Goal: Find specific page/section: Find specific page/section

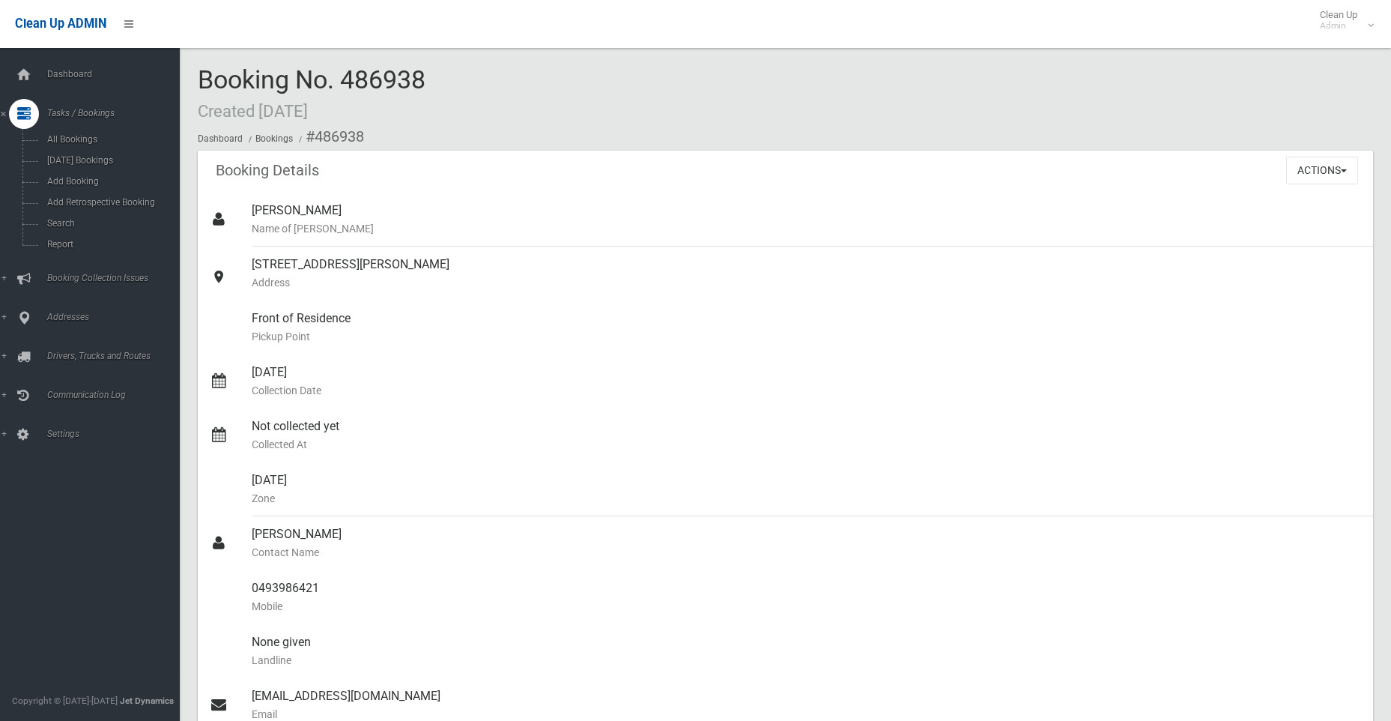
scroll to position [79, 0]
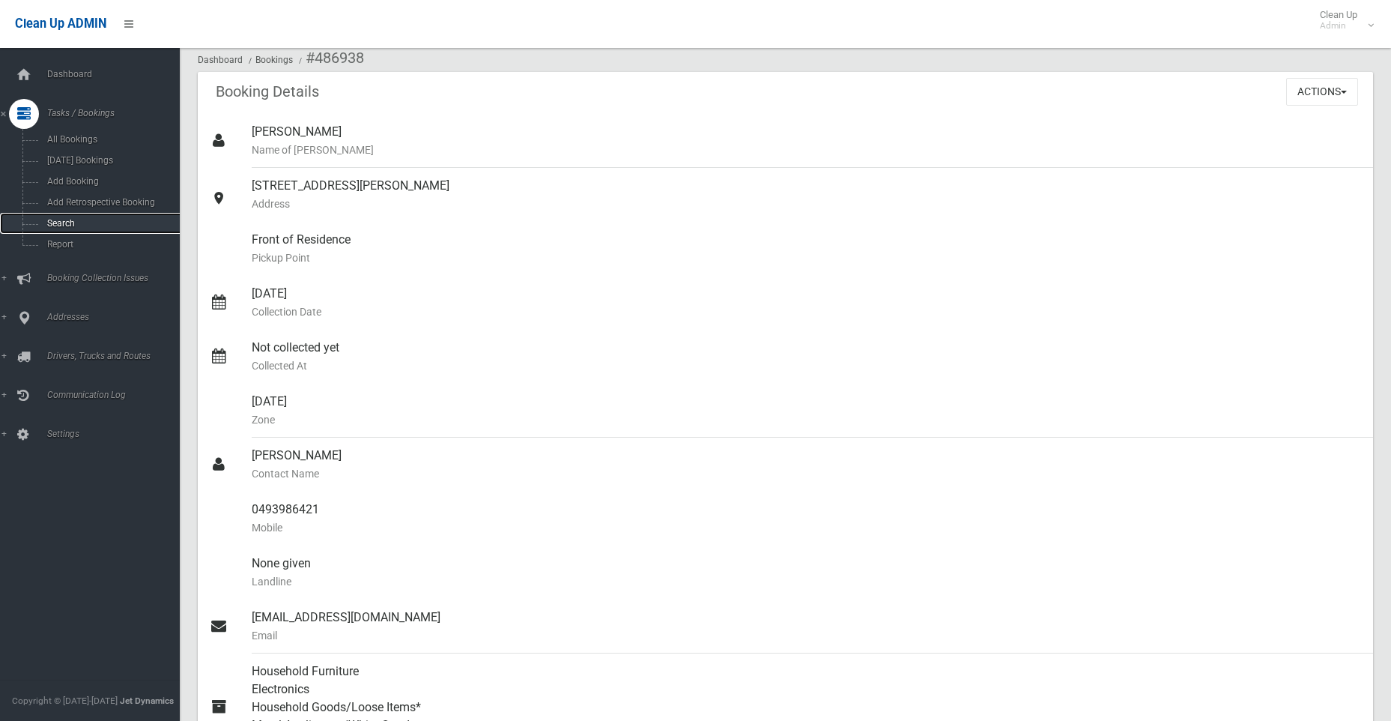
click at [55, 223] on span "Search" at bounding box center [111, 223] width 136 height 10
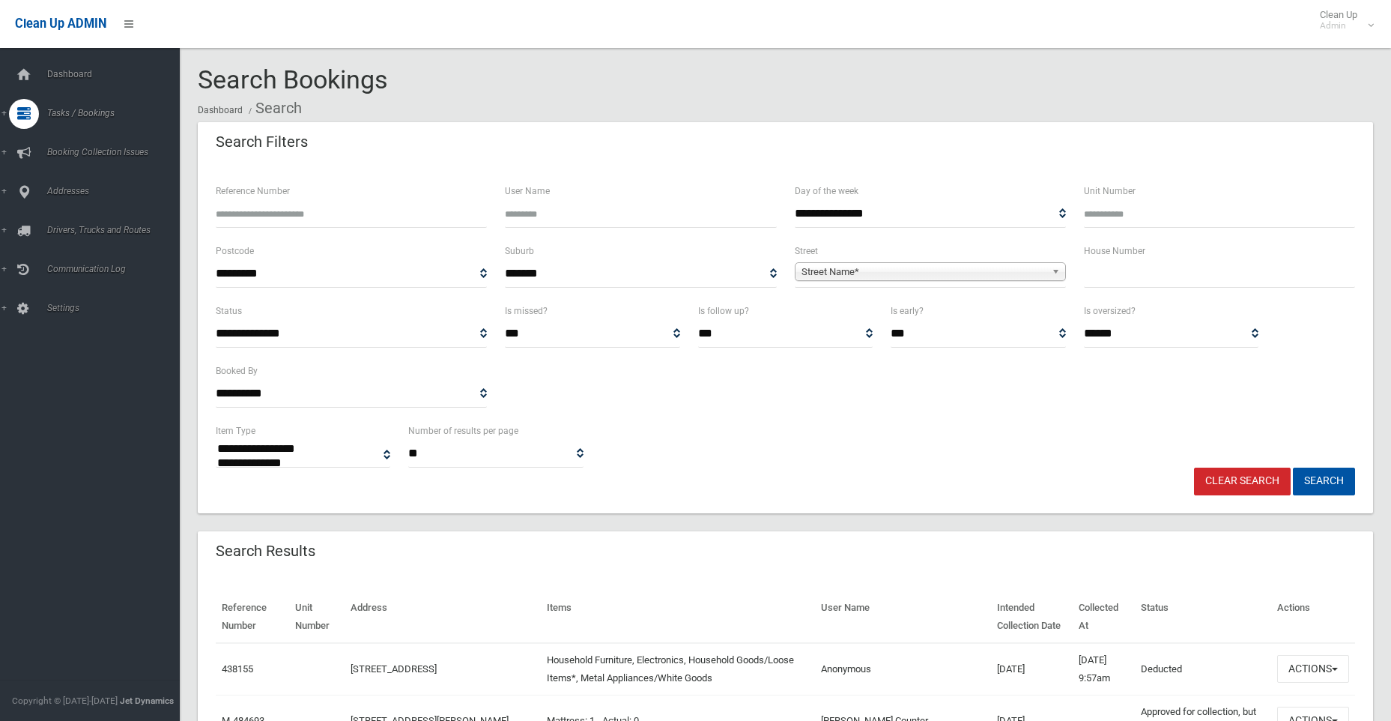
select select
click at [1115, 278] on input "text" at bounding box center [1219, 274] width 271 height 28
click at [1153, 273] on input "text" at bounding box center [1219, 274] width 271 height 28
click at [258, 217] on input "Reference Number" at bounding box center [351, 214] width 271 height 28
click at [1110, 267] on input "text" at bounding box center [1219, 274] width 271 height 28
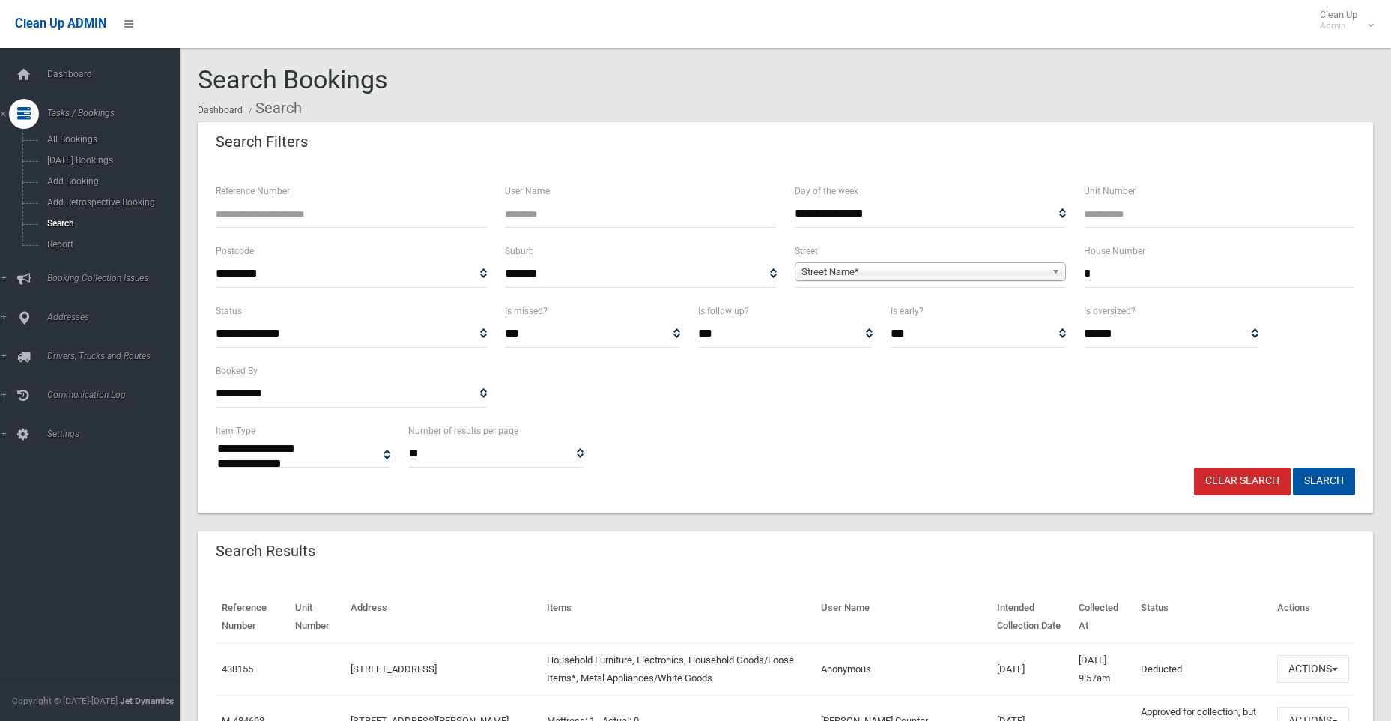
type input "*"
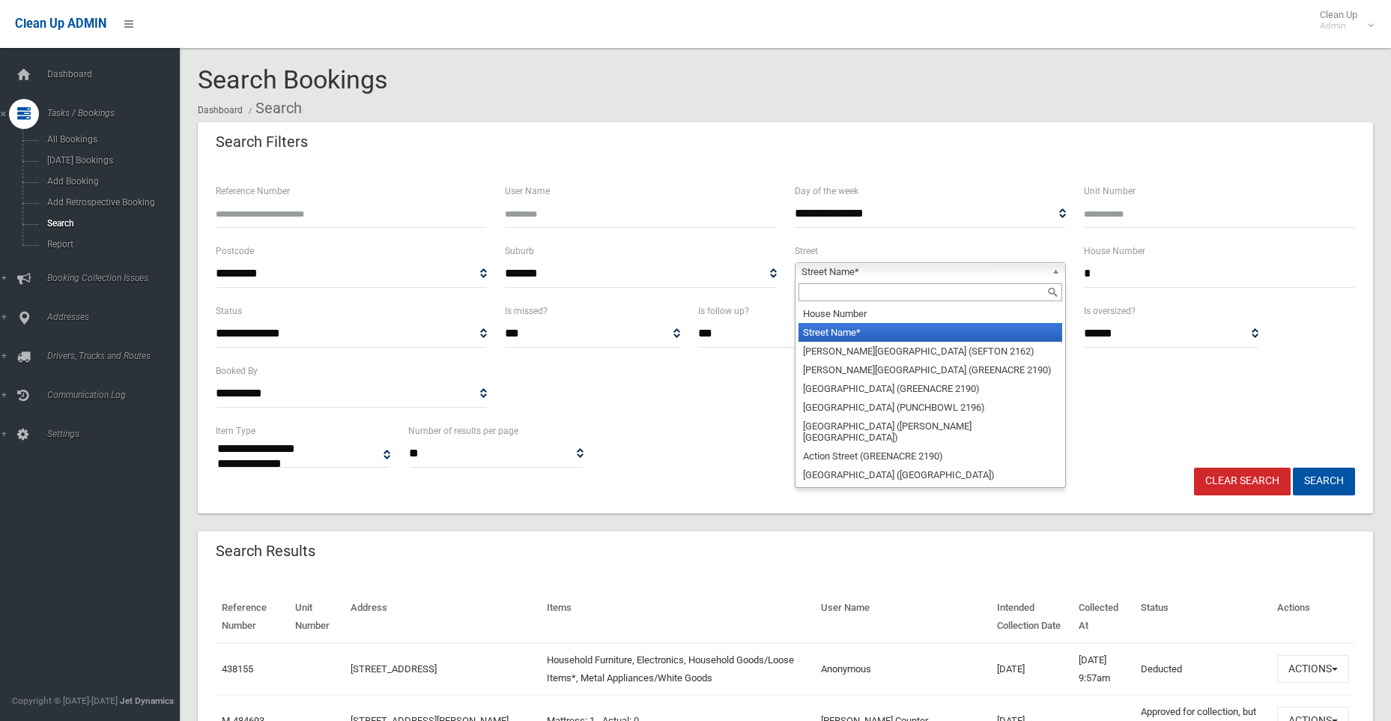
click at [863, 270] on span "Street Name*" at bounding box center [924, 272] width 244 height 18
click at [866, 287] on input "text" at bounding box center [931, 292] width 264 height 18
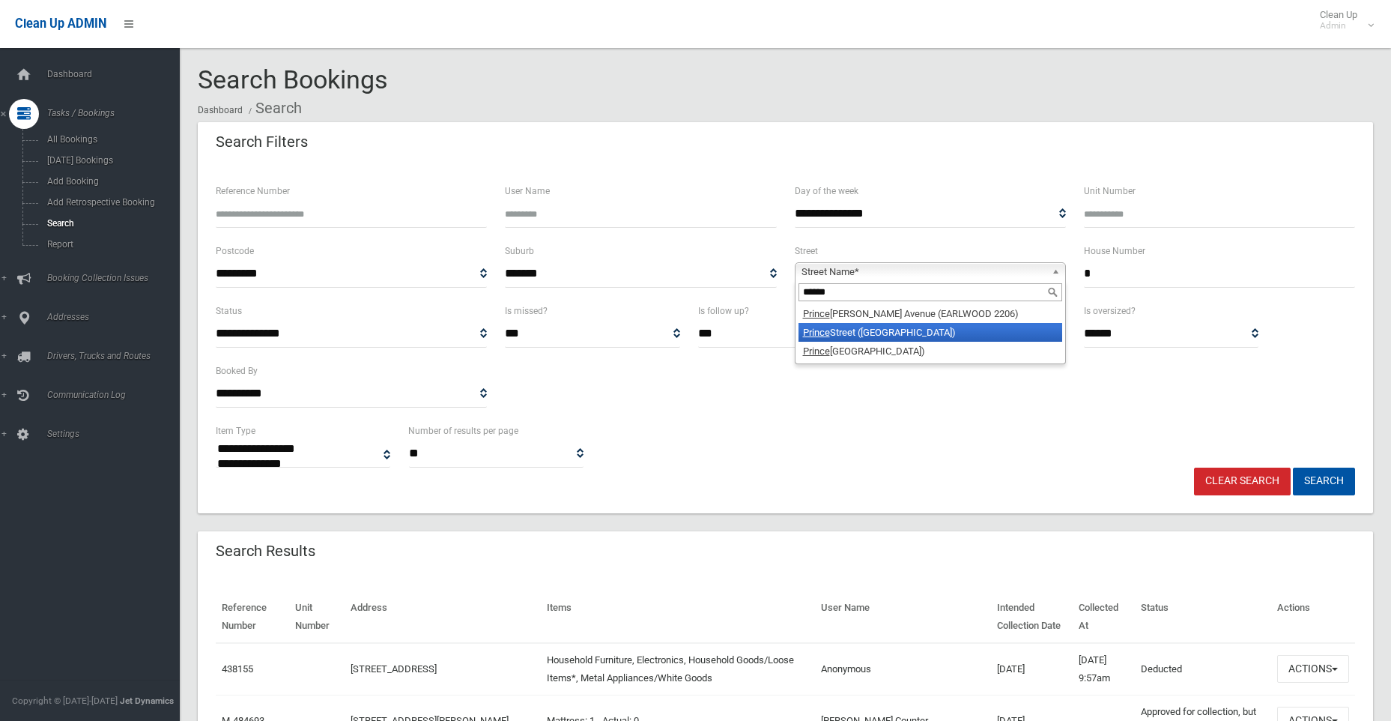
type input "******"
click at [876, 336] on li "[GEOGRAPHIC_DATA] ([GEOGRAPHIC_DATA])" at bounding box center [931, 332] width 264 height 19
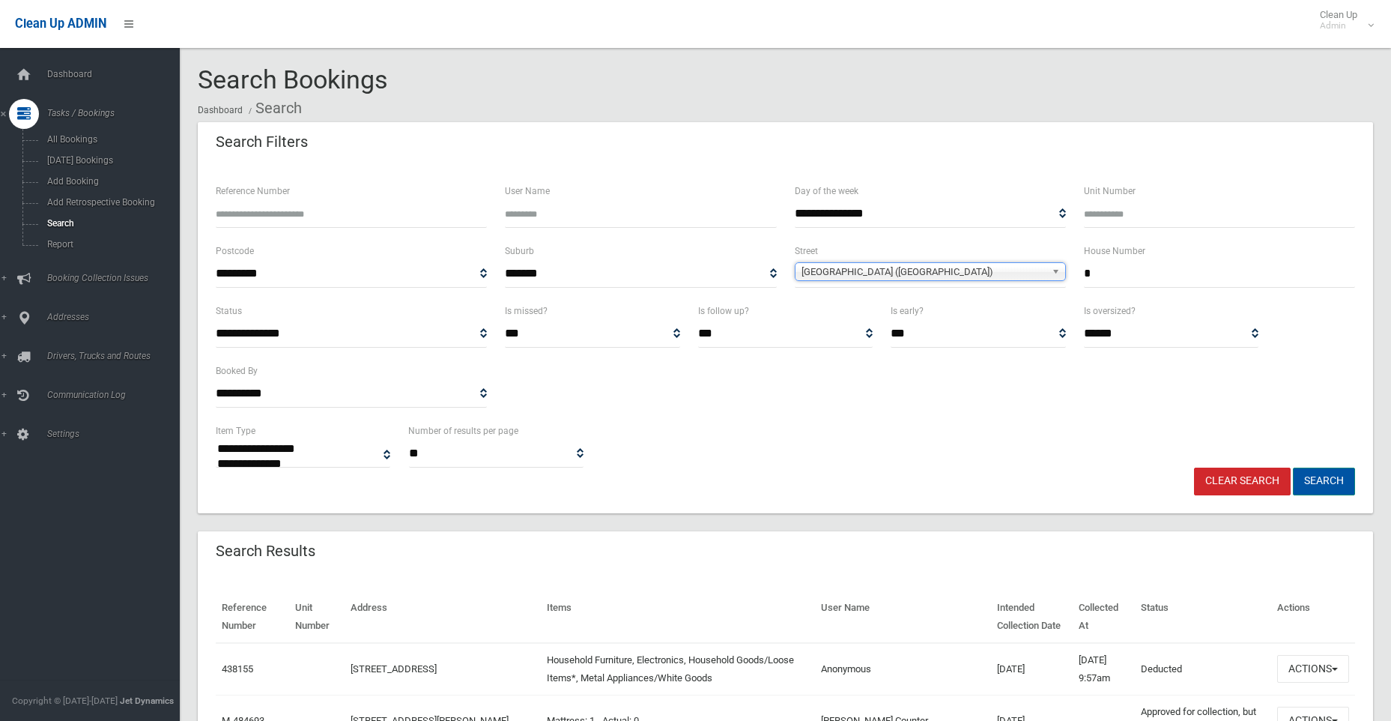
click at [1313, 482] on button "Search" at bounding box center [1324, 481] width 62 height 28
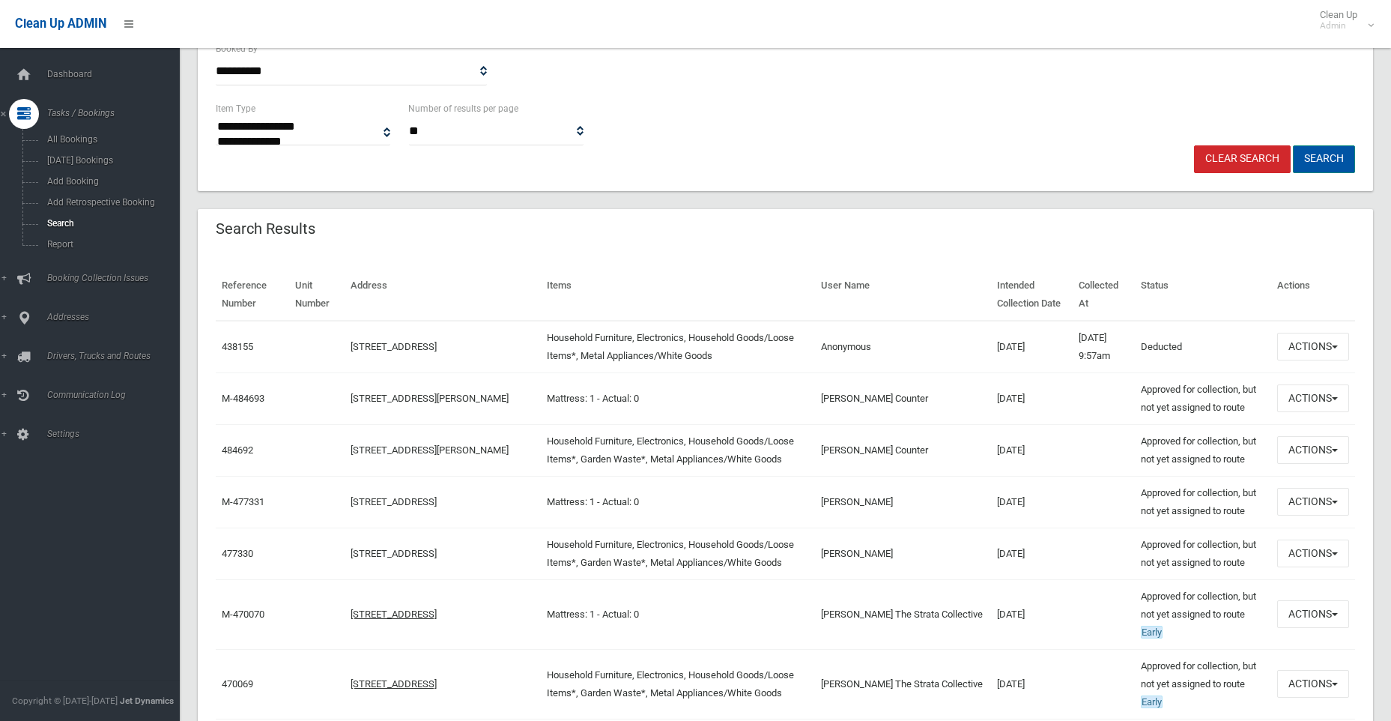
scroll to position [375, 0]
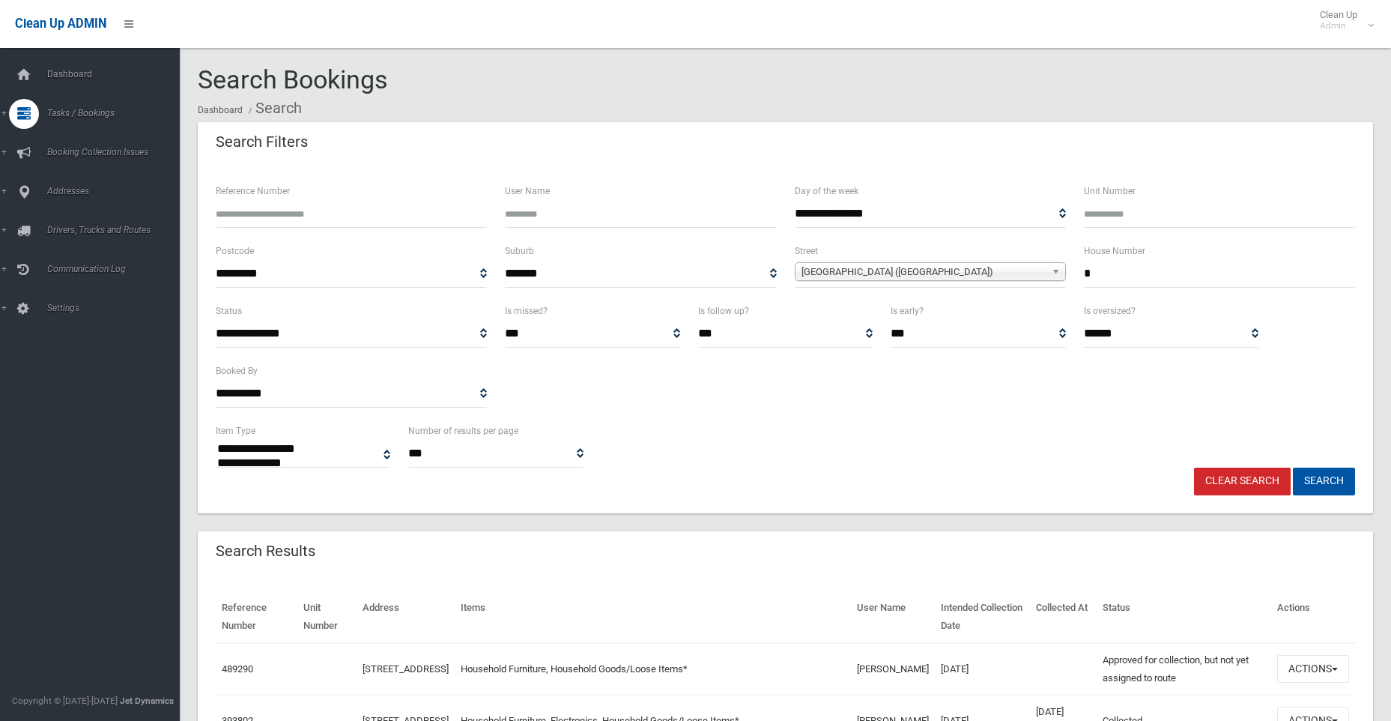
select select
